Goal: Book appointment/travel/reservation

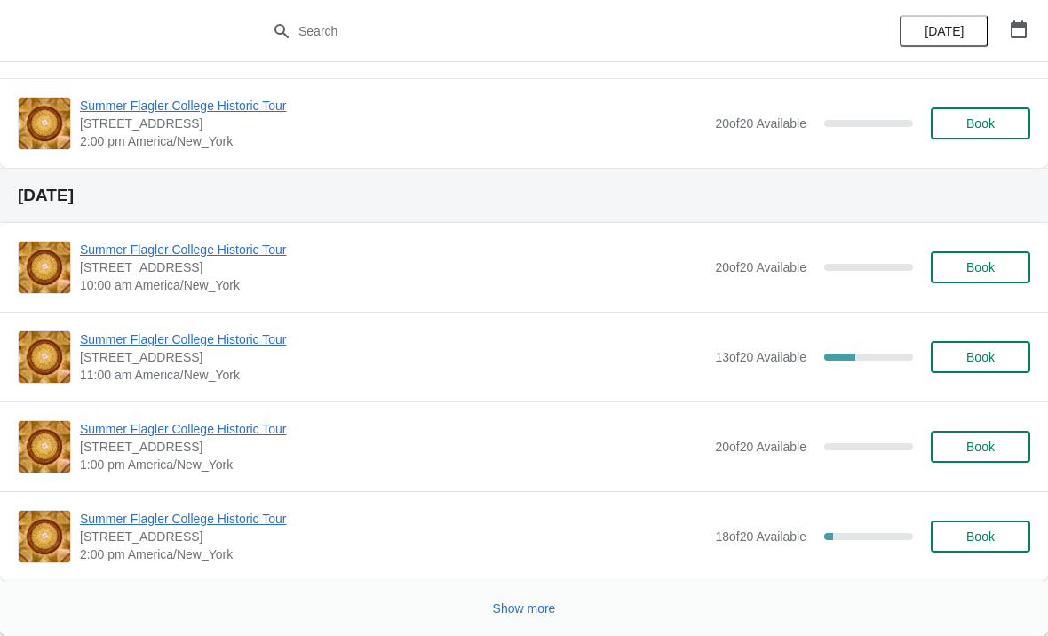
scroll to position [2831, 0]
click at [513, 618] on button "Show more" at bounding box center [524, 608] width 77 height 32
click at [1032, 35] on button "button" at bounding box center [1018, 29] width 32 height 32
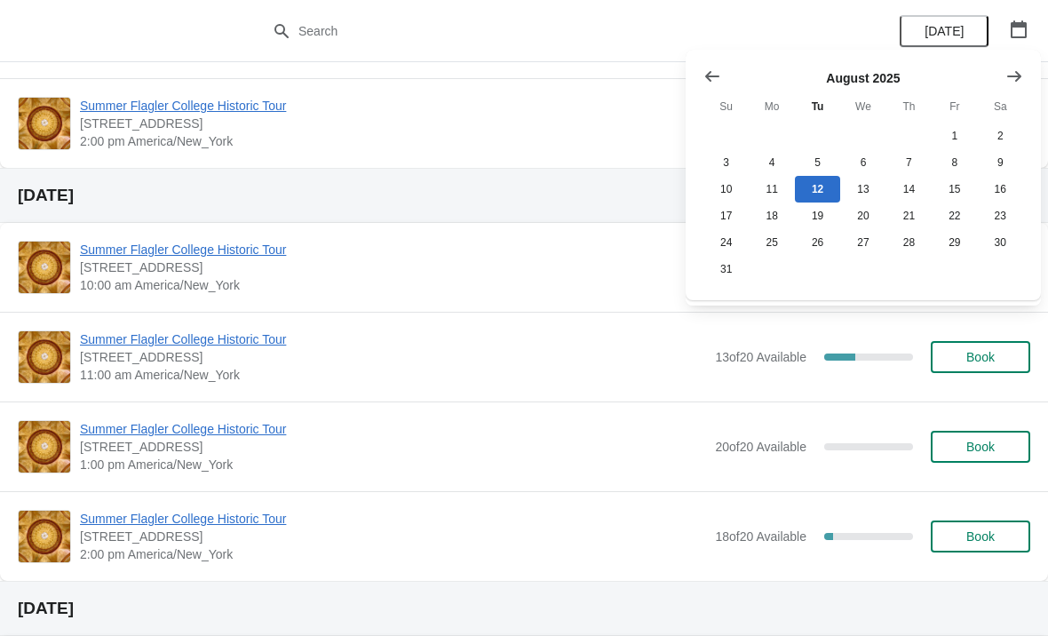
click at [1019, 54] on div "[DATE] Su Mo Tu We Th Fr Sa 1 2 3 4 5 6 7 8 9 10 11 12 13 14 15 16 17 18 19 20 …" at bounding box center [856, 167] width 334 height 229
click at [1015, 70] on icon "Show next month, September 2025" at bounding box center [1014, 76] width 18 height 18
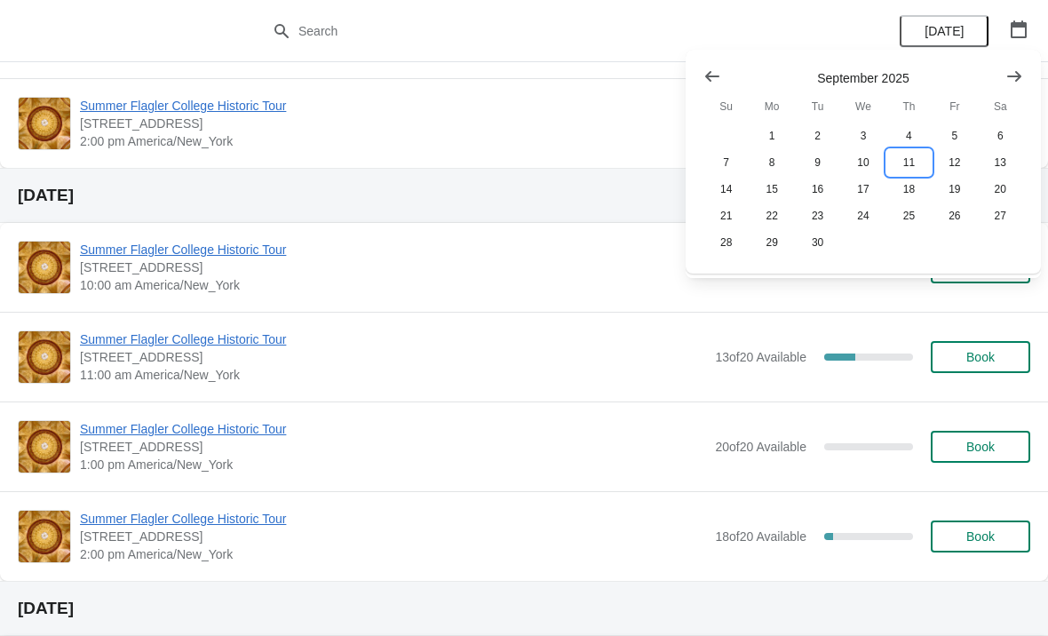
click at [921, 151] on button "11" at bounding box center [908, 162] width 45 height 27
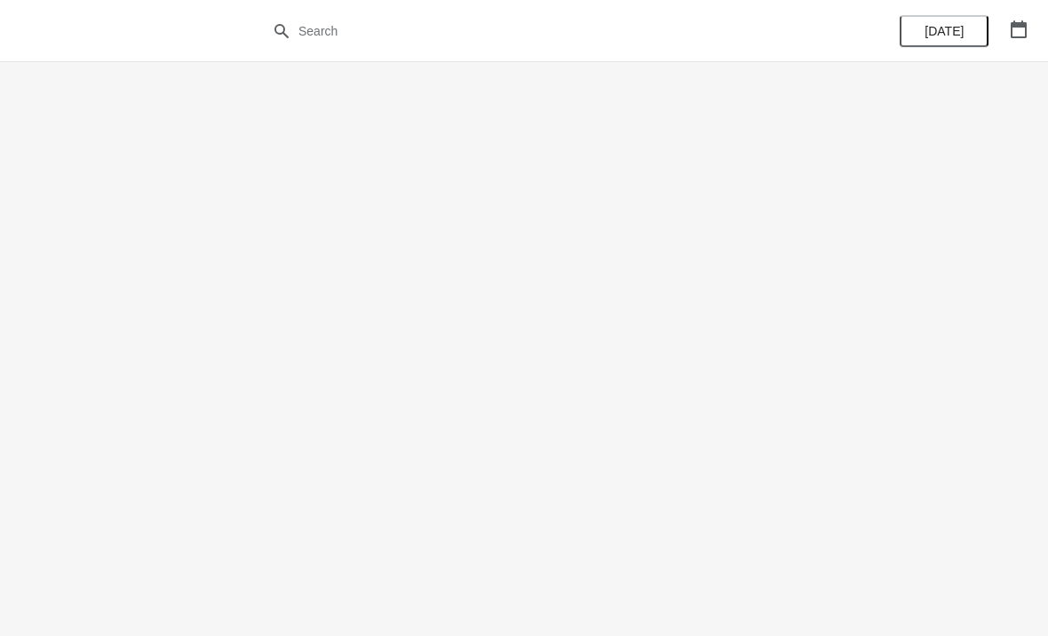
scroll to position [0, 0]
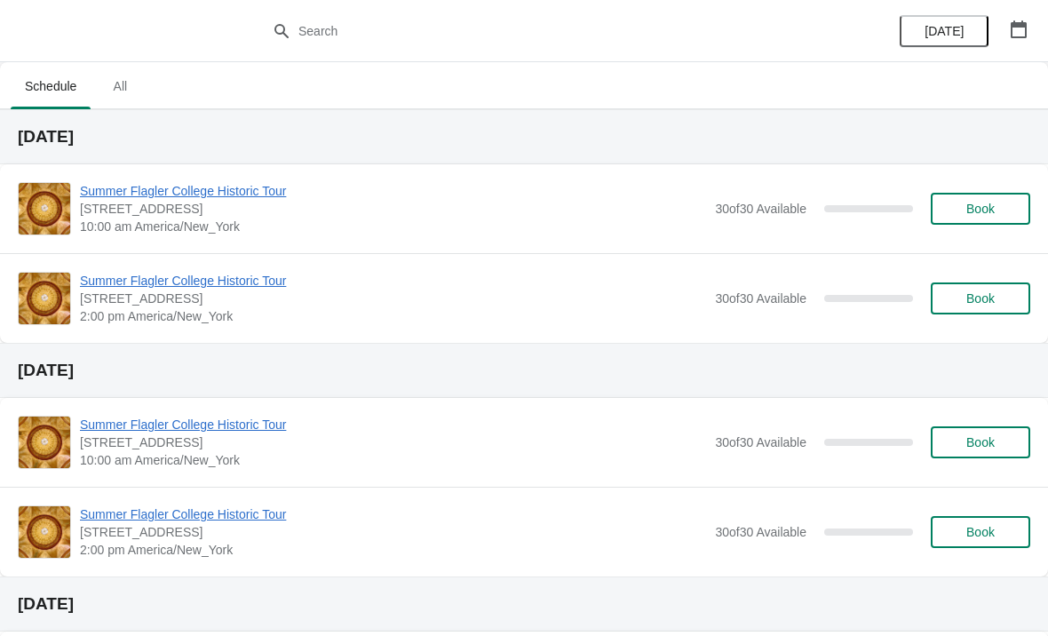
click at [985, 216] on span "Book" at bounding box center [980, 209] width 28 height 14
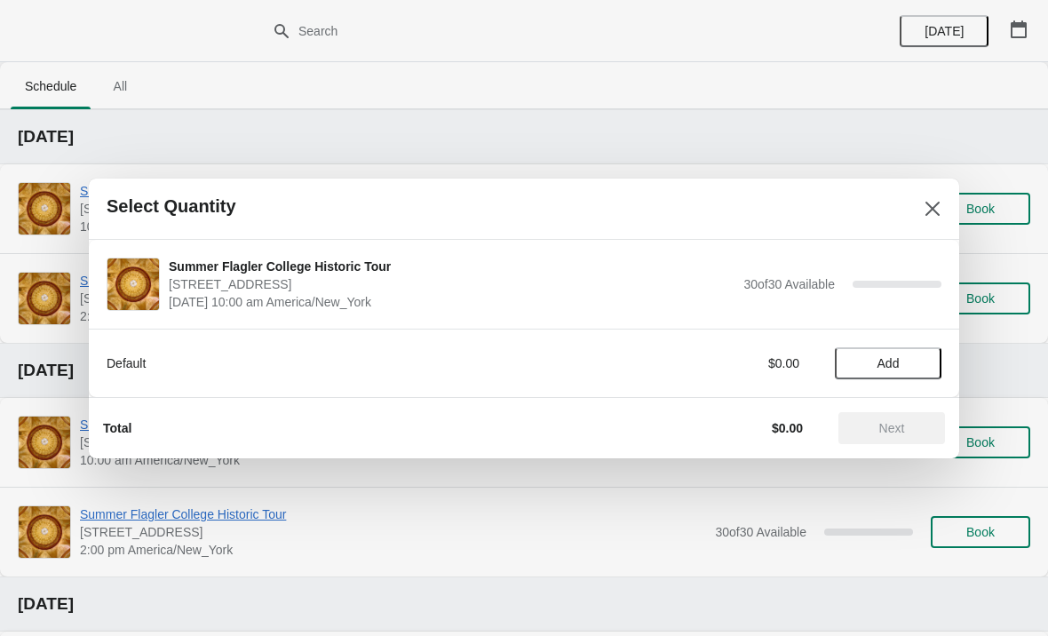
click at [877, 369] on span "Add" at bounding box center [888, 363] width 22 height 14
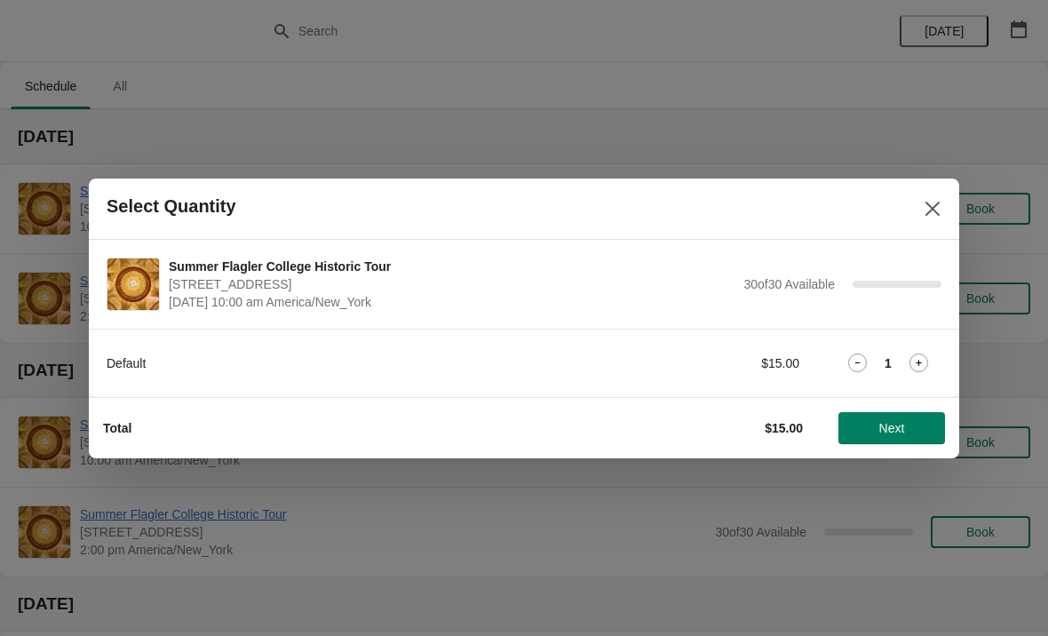
click at [921, 365] on icon at bounding box center [918, 362] width 19 height 19
click at [924, 355] on icon at bounding box center [918, 362] width 19 height 19
click at [921, 356] on icon at bounding box center [918, 362] width 19 height 19
click at [874, 434] on span "Next" at bounding box center [891, 428] width 78 height 14
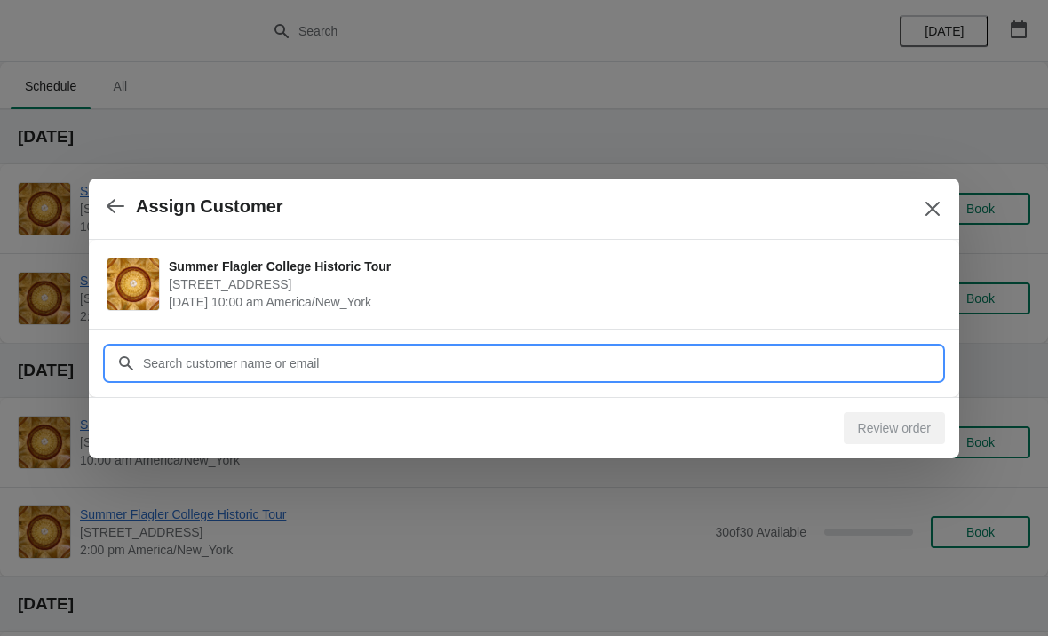
click at [792, 371] on input "Customer" at bounding box center [541, 363] width 799 height 32
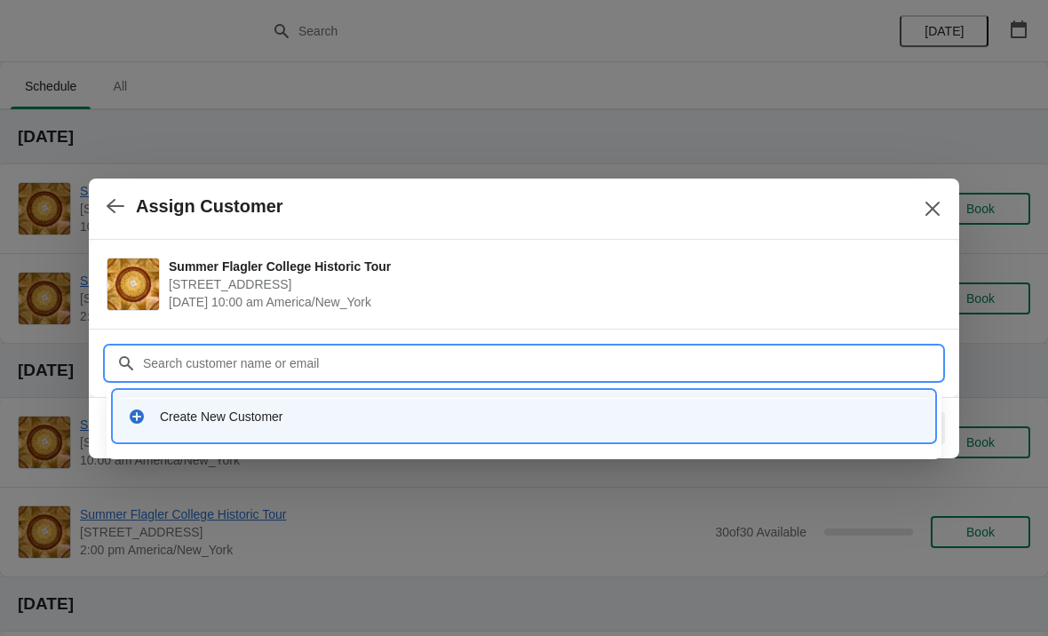
click at [364, 439] on div "Create New Customer" at bounding box center [524, 416] width 820 height 51
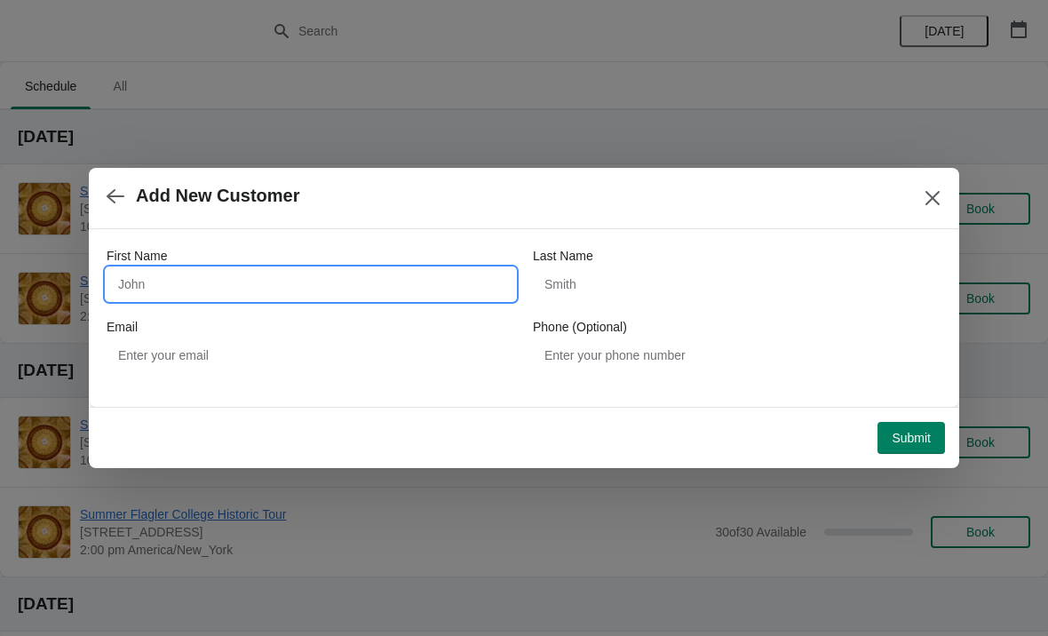
click at [200, 281] on input "First Name" at bounding box center [311, 284] width 408 height 32
type input "Patt"
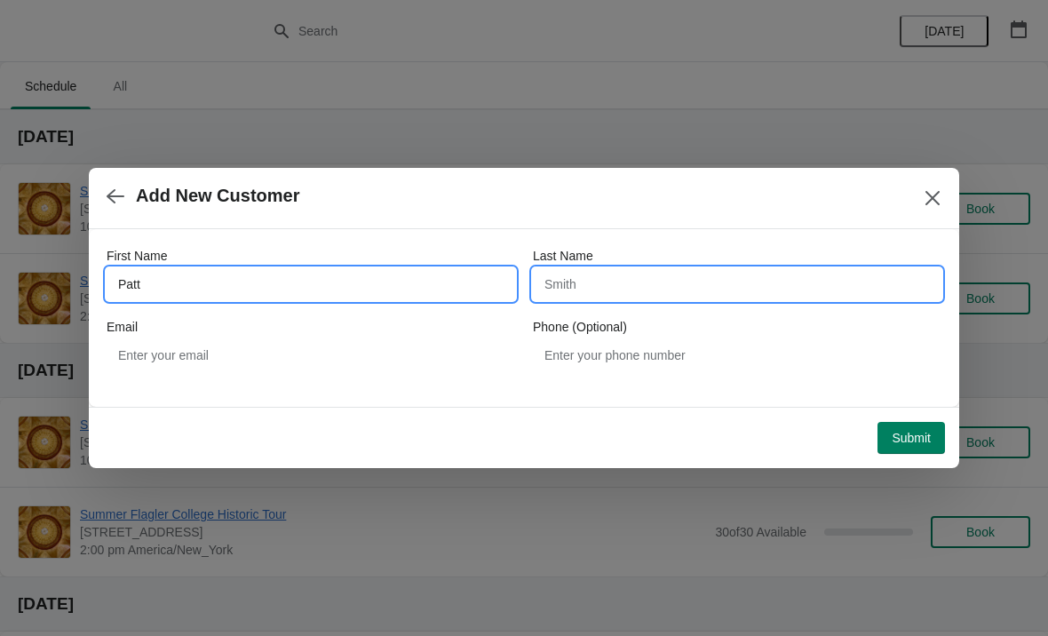
click at [608, 296] on input "Last Name" at bounding box center [737, 284] width 408 height 32
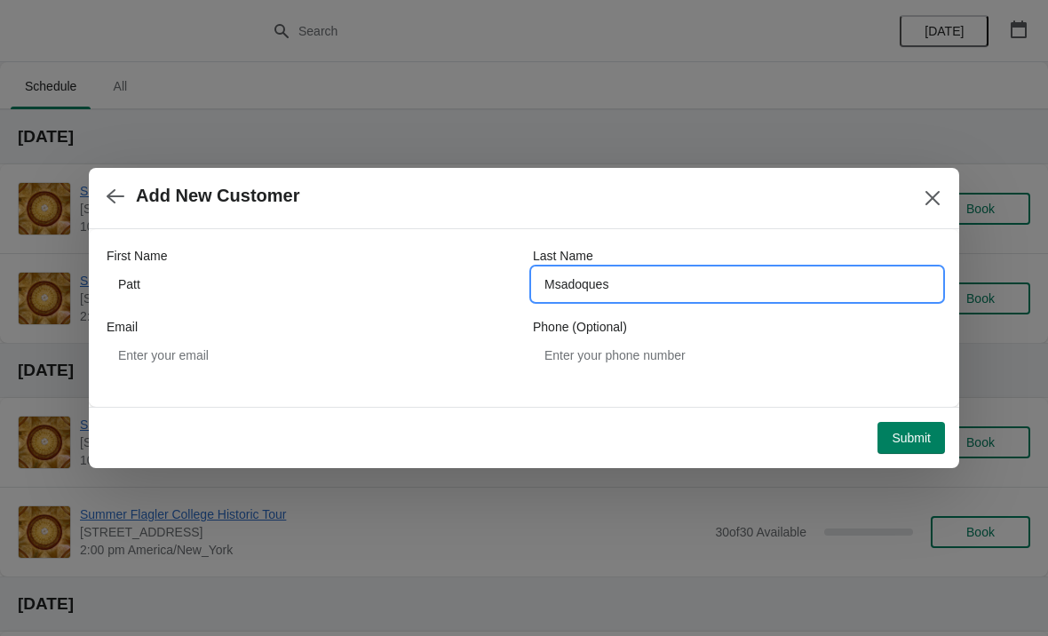
type input "Msadoques"
click at [273, 385] on div "First Name [PERSON_NAME] Last Name Msadoques Email Phone (Optional)" at bounding box center [524, 309] width 834 height 160
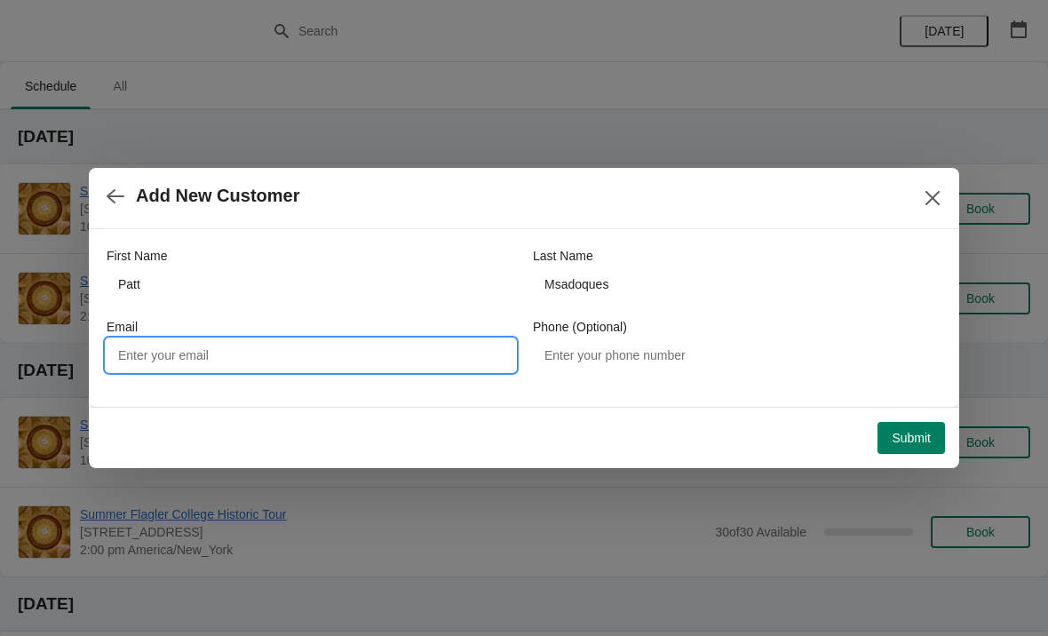
click at [161, 351] on input "Email" at bounding box center [311, 355] width 408 height 32
type input "[EMAIL_ADDRESS][DOMAIN_NAME]"
click at [897, 422] on button "Submit" at bounding box center [910, 438] width 67 height 32
